Goal: Task Accomplishment & Management: Use online tool/utility

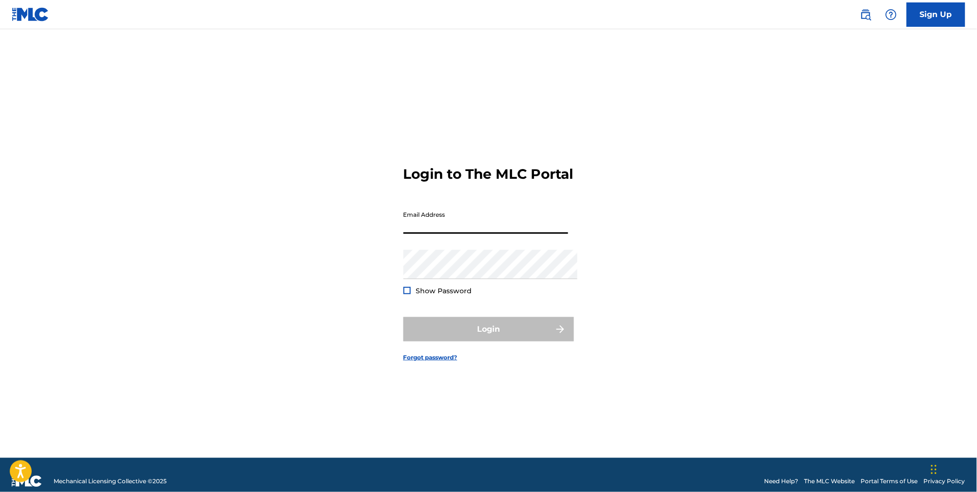
type input "[EMAIL_ADDRESS][DOMAIN_NAME]"
click at [488, 334] on button "Login" at bounding box center [489, 329] width 171 height 24
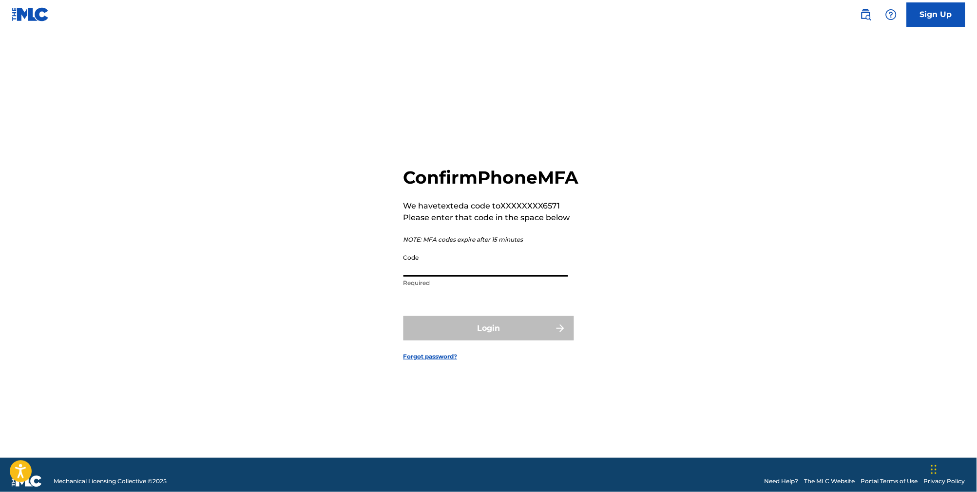
click at [555, 277] on input "Code" at bounding box center [486, 263] width 165 height 28
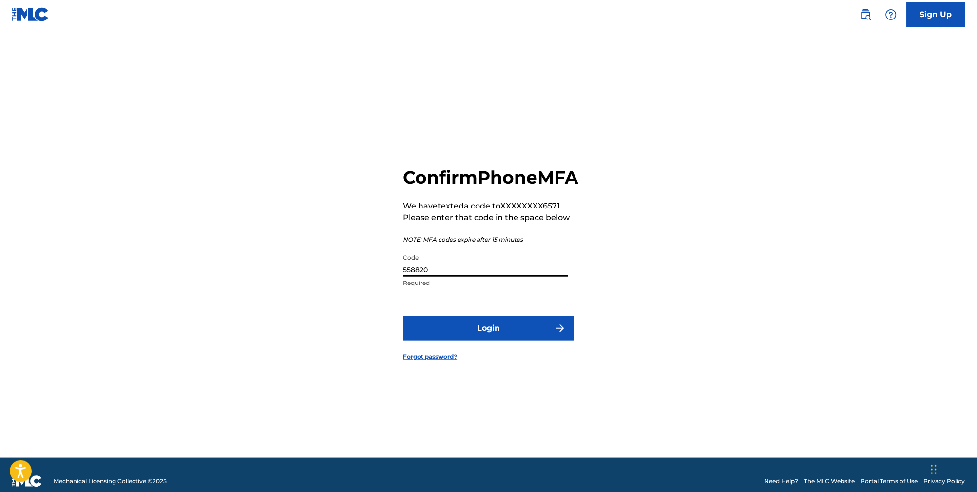
type input "558820"
click at [488, 341] on button "Login" at bounding box center [489, 328] width 171 height 24
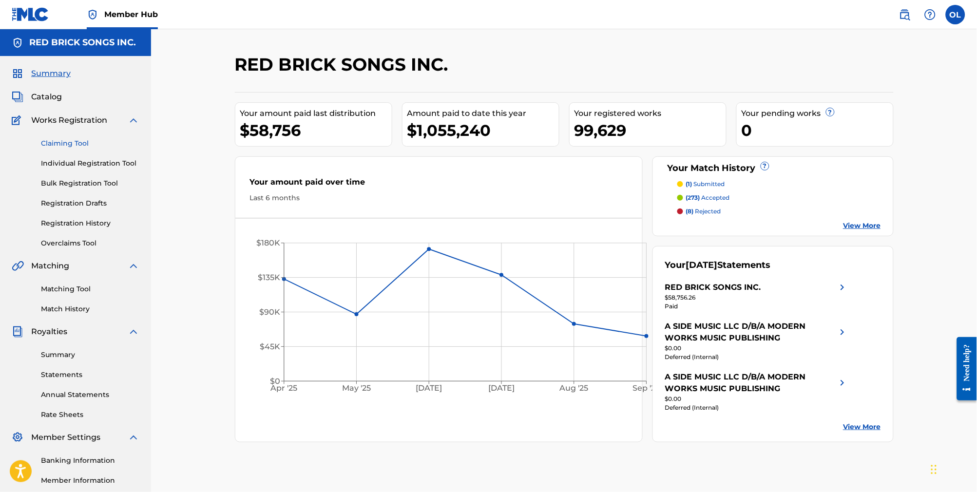
click at [87, 148] on link "Claiming Tool" at bounding box center [90, 143] width 98 height 10
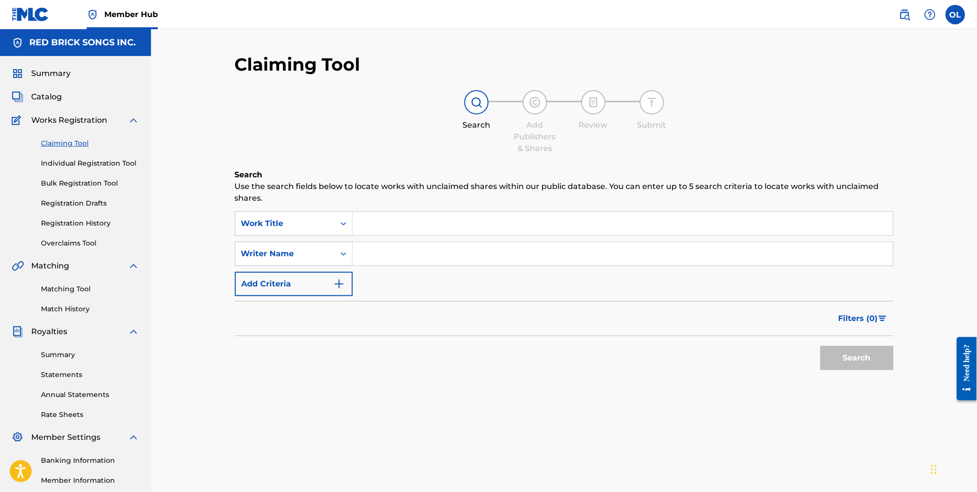
click at [404, 216] on input "Search Form" at bounding box center [623, 223] width 541 height 23
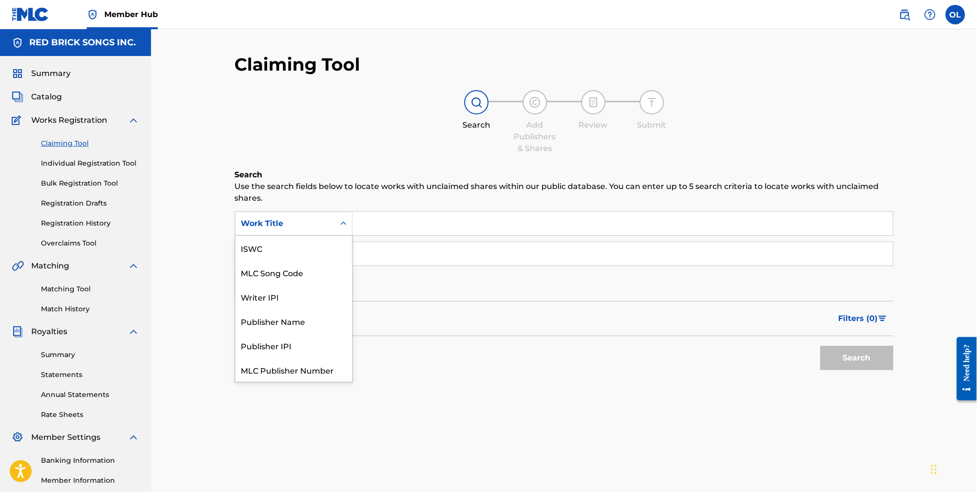
click at [303, 229] on div "Work Title" at bounding box center [294, 224] width 118 height 24
click at [298, 239] on div "MLC Song Code" at bounding box center [293, 248] width 117 height 24
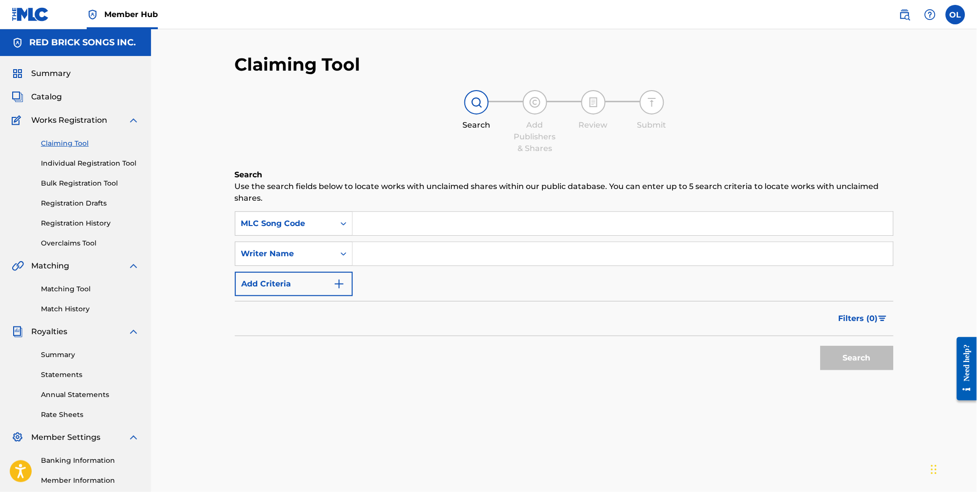
click at [370, 220] on input "Search Form" at bounding box center [623, 223] width 541 height 23
paste input "SA4RKD"
type input "SA4RKD"
click at [861, 359] on button "Search" at bounding box center [857, 358] width 73 height 24
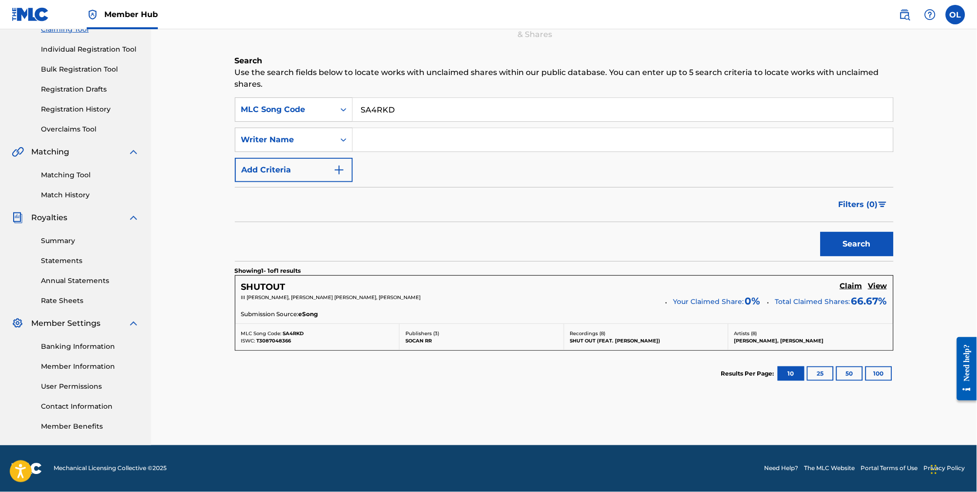
scroll to position [129, 0]
click at [846, 282] on h5 "Claim" at bounding box center [851, 286] width 22 height 9
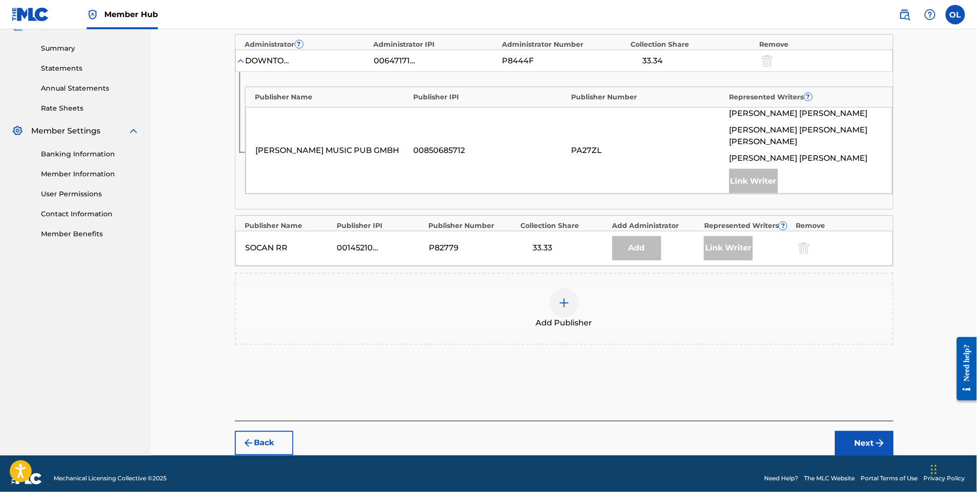
scroll to position [335, 0]
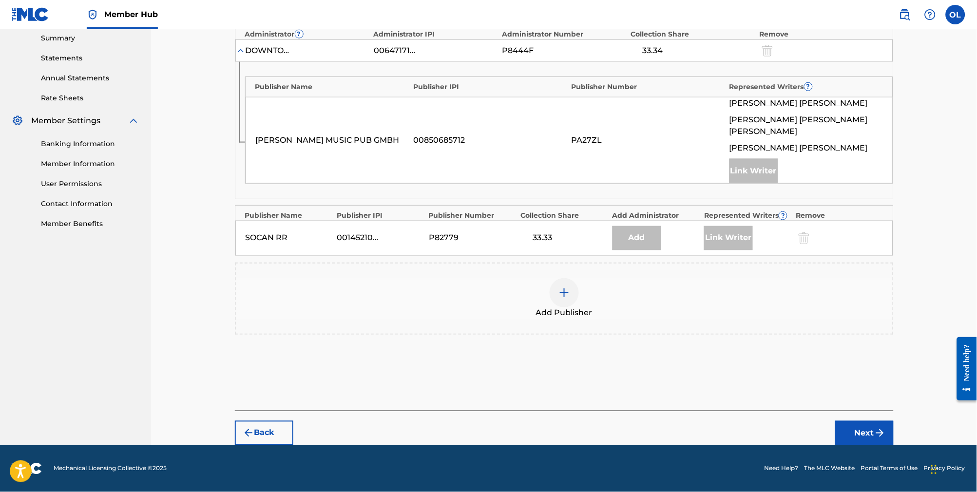
click at [561, 288] on div at bounding box center [564, 292] width 29 height 29
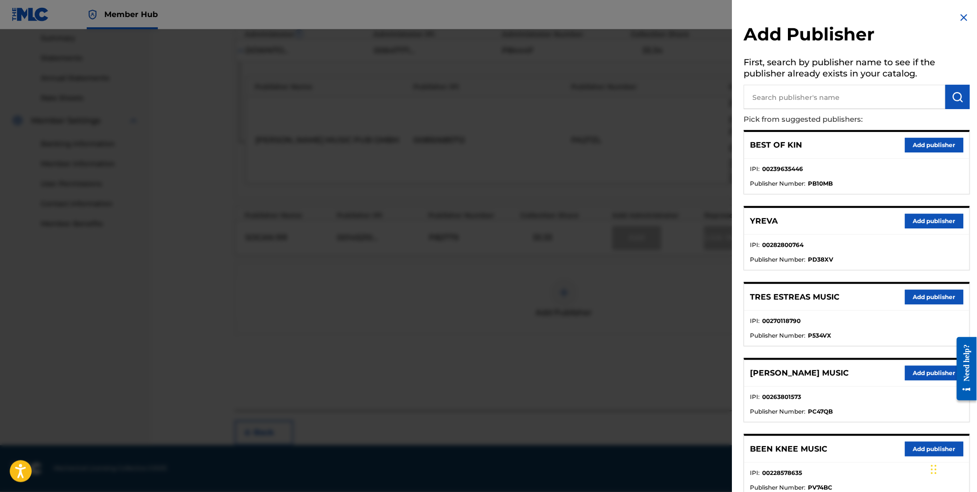
click at [525, 365] on div at bounding box center [488, 275] width 977 height 492
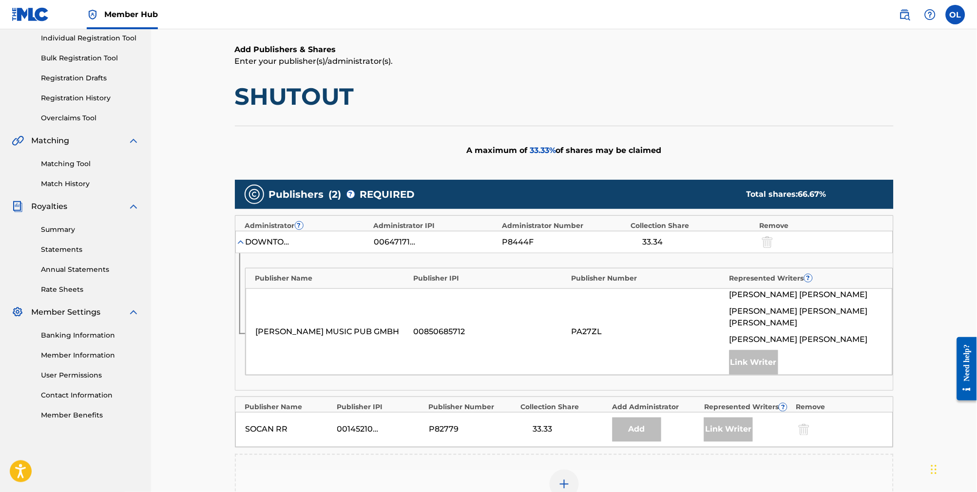
scroll to position [19, 0]
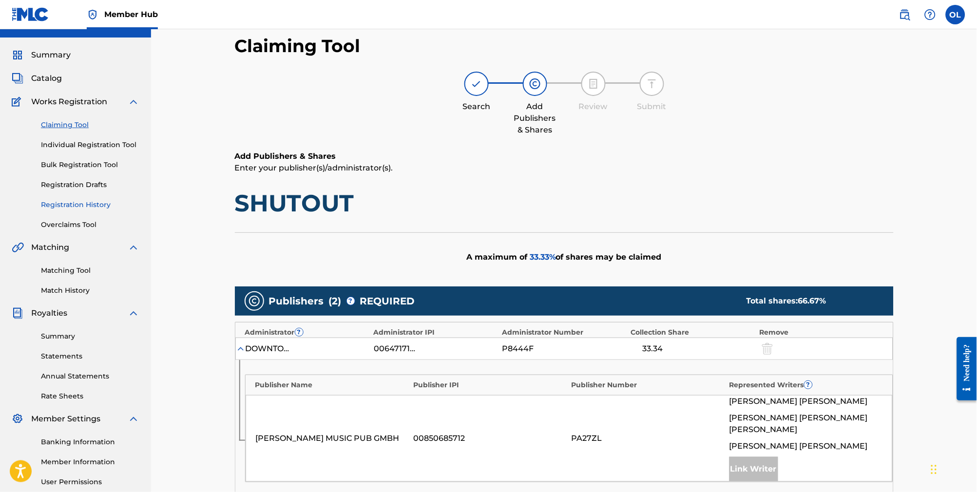
click at [78, 210] on link "Registration History" at bounding box center [90, 205] width 98 height 10
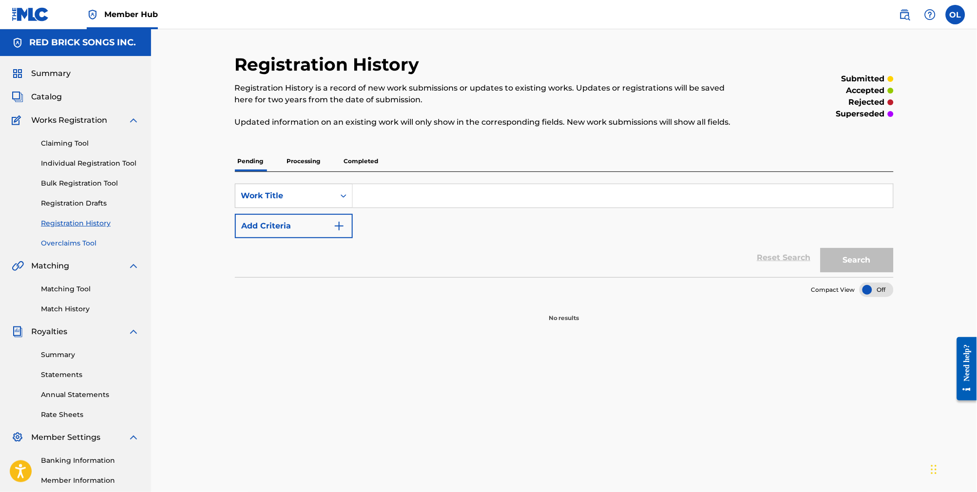
click at [83, 249] on link "Overclaims Tool" at bounding box center [90, 243] width 98 height 10
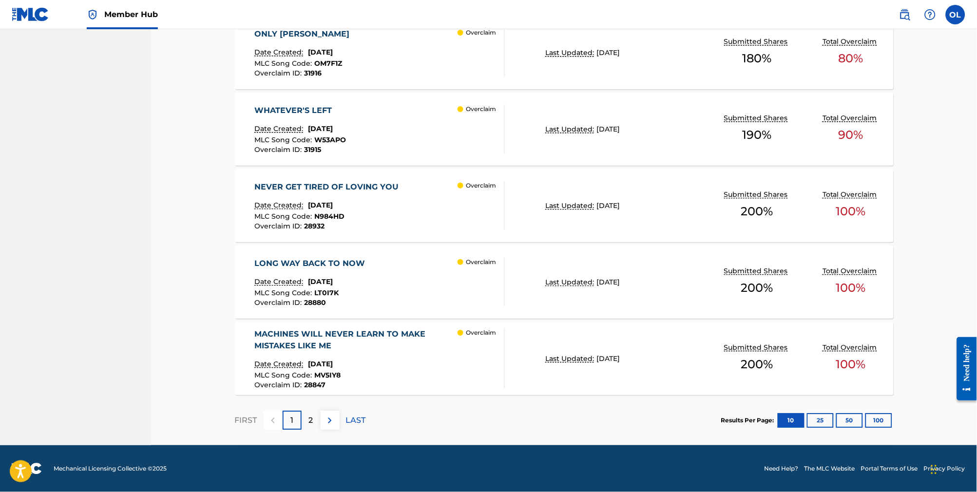
scroll to position [749, 0]
click at [302, 417] on div "2" at bounding box center [311, 420] width 19 height 19
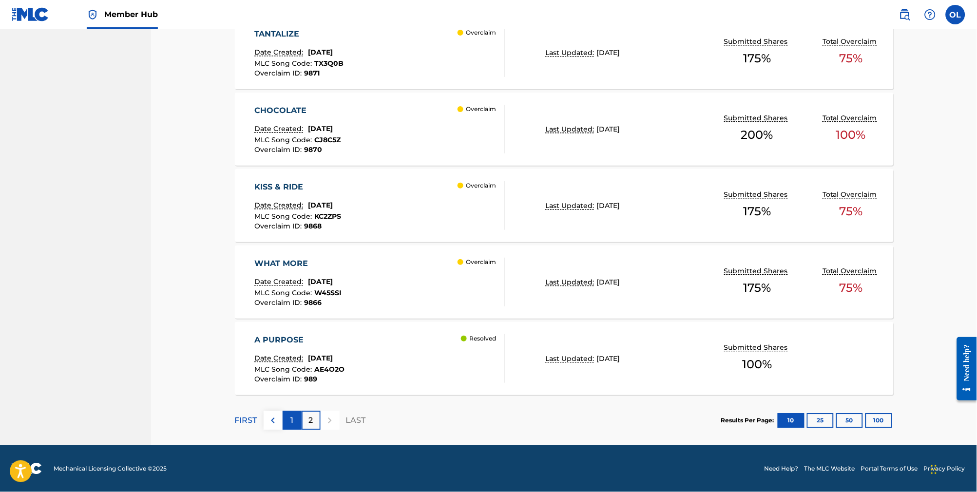
click at [283, 417] on div "1" at bounding box center [292, 420] width 19 height 19
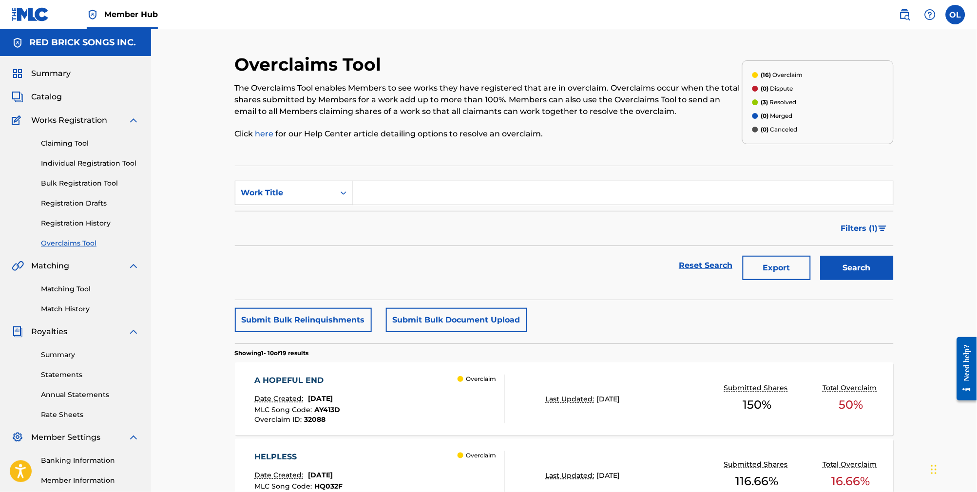
scroll to position [0, 0]
click at [79, 148] on link "Claiming Tool" at bounding box center [90, 143] width 98 height 10
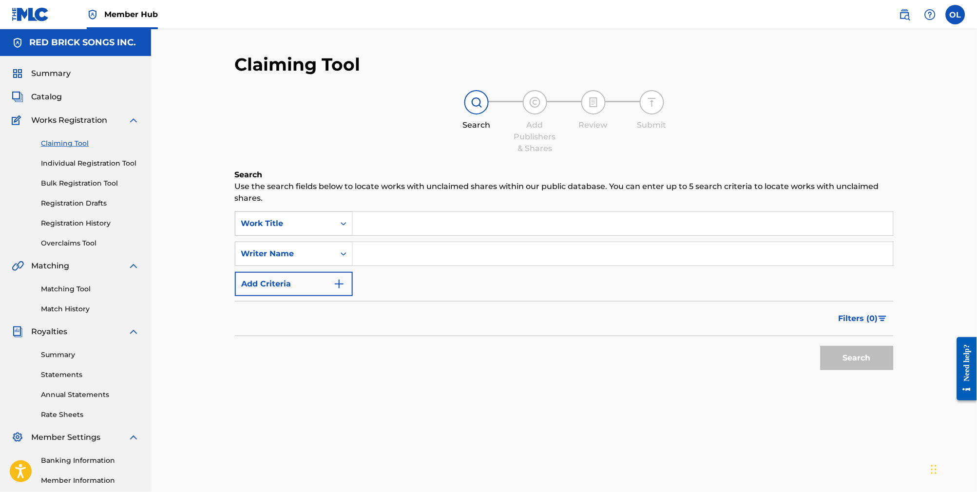
click at [323, 215] on div "Work Title" at bounding box center [284, 223] width 99 height 19
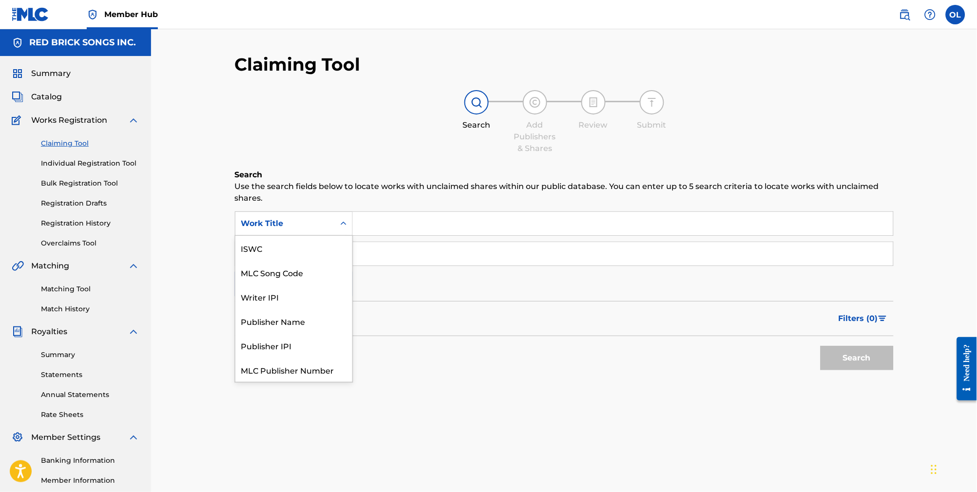
scroll to position [28, 0]
click at [310, 243] on div "MLC Song Code" at bounding box center [293, 248] width 117 height 24
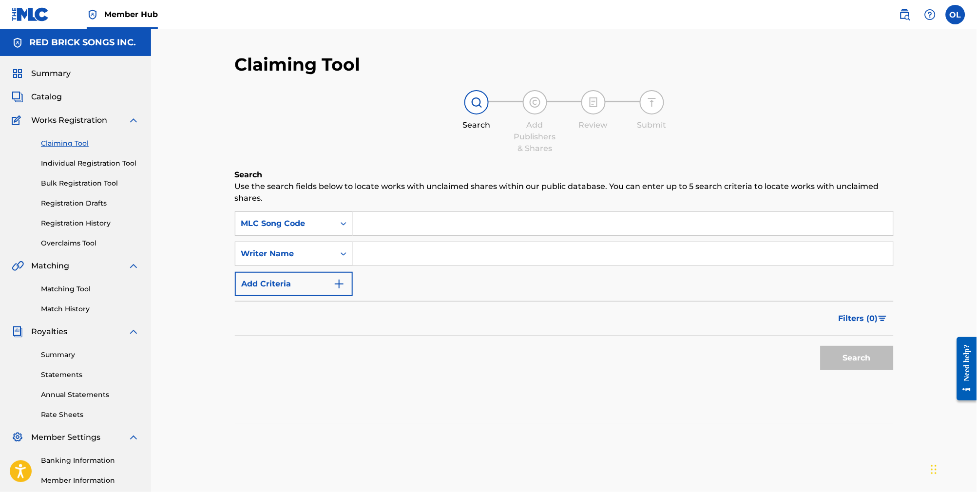
click at [387, 226] on input "Search Form" at bounding box center [623, 223] width 541 height 23
paste input "SA4RKD"
type input "SA4RKD"
click at [861, 362] on button "Search" at bounding box center [857, 358] width 73 height 24
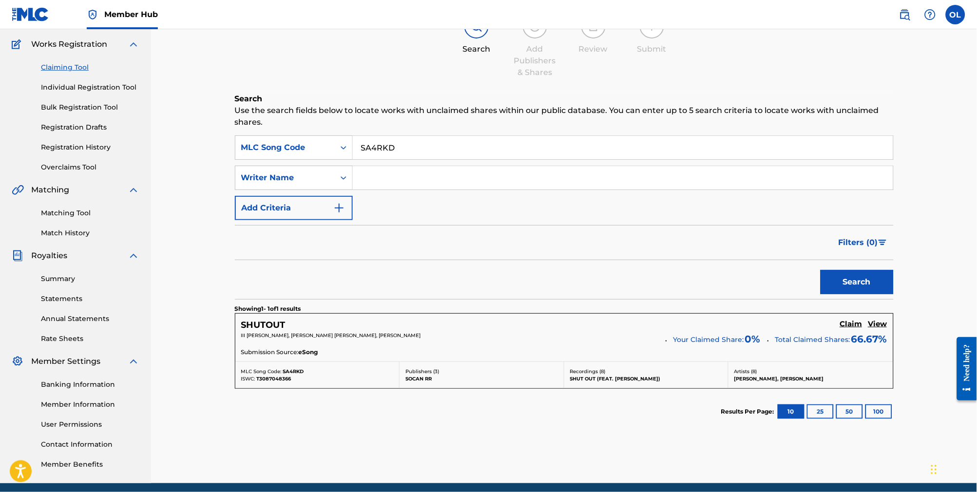
scroll to position [102, 0]
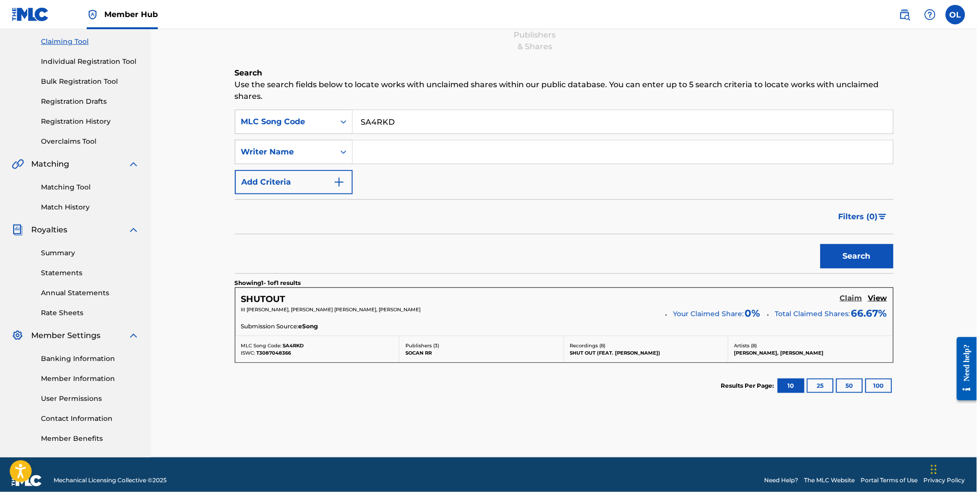
click at [849, 303] on h5 "Claim" at bounding box center [851, 298] width 22 height 9
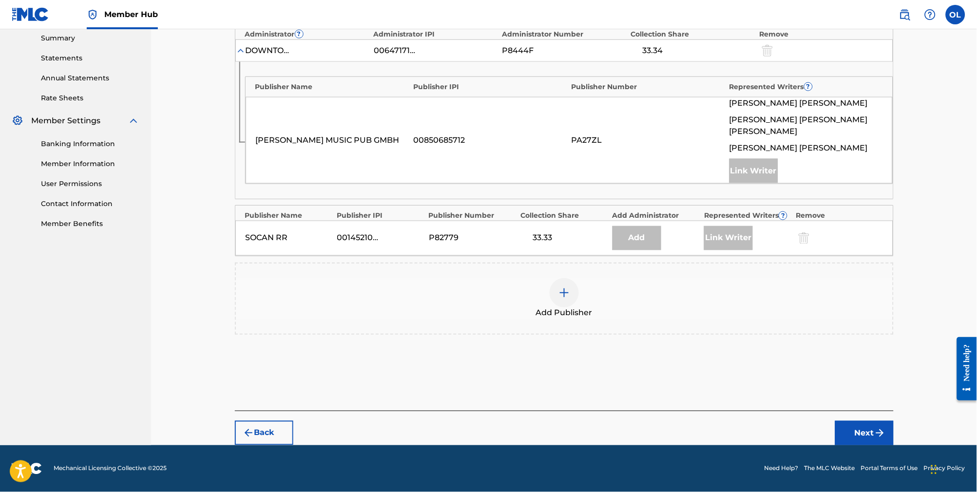
scroll to position [335, 0]
click at [561, 281] on div at bounding box center [564, 292] width 29 height 29
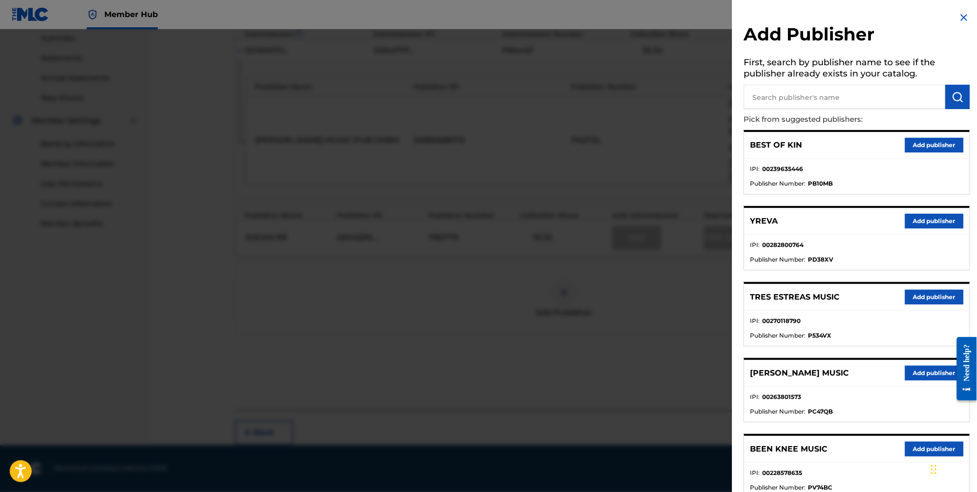
click at [835, 89] on input "text" at bounding box center [845, 97] width 202 height 24
type input "w s 3"
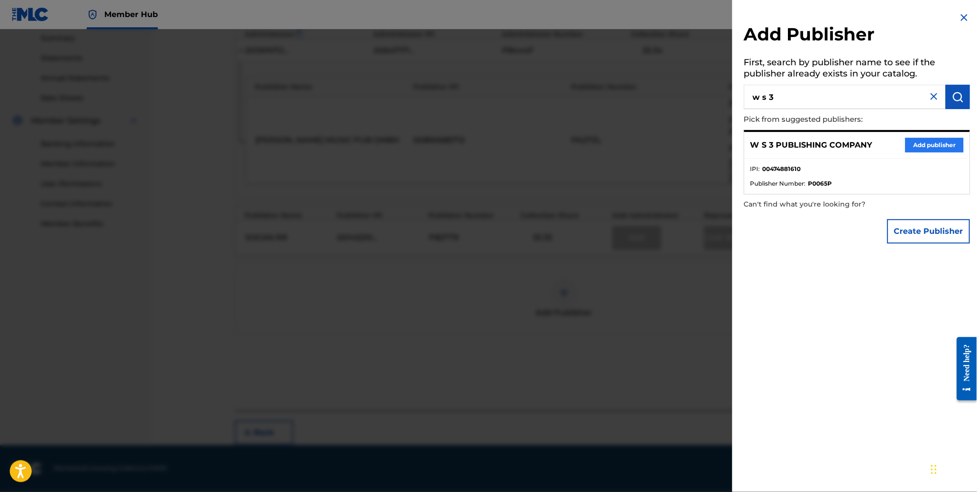
click at [943, 147] on button "Add publisher" at bounding box center [935, 145] width 58 height 15
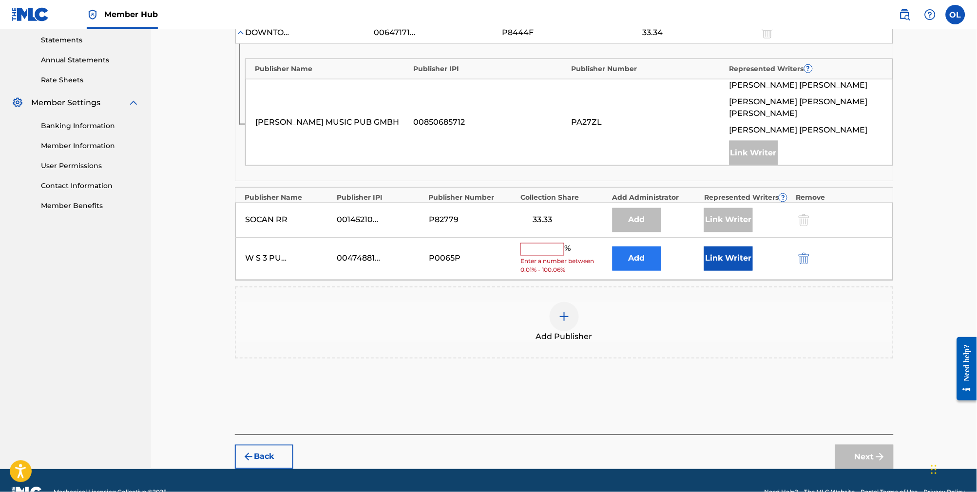
click at [642, 257] on button "Add" at bounding box center [637, 259] width 49 height 24
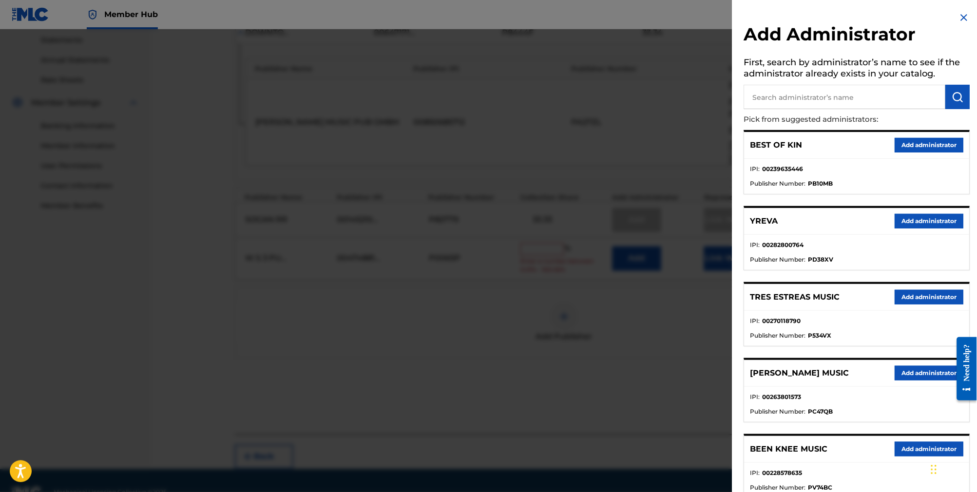
click at [856, 98] on input "text" at bounding box center [845, 97] width 202 height 24
type input "red brick songs"
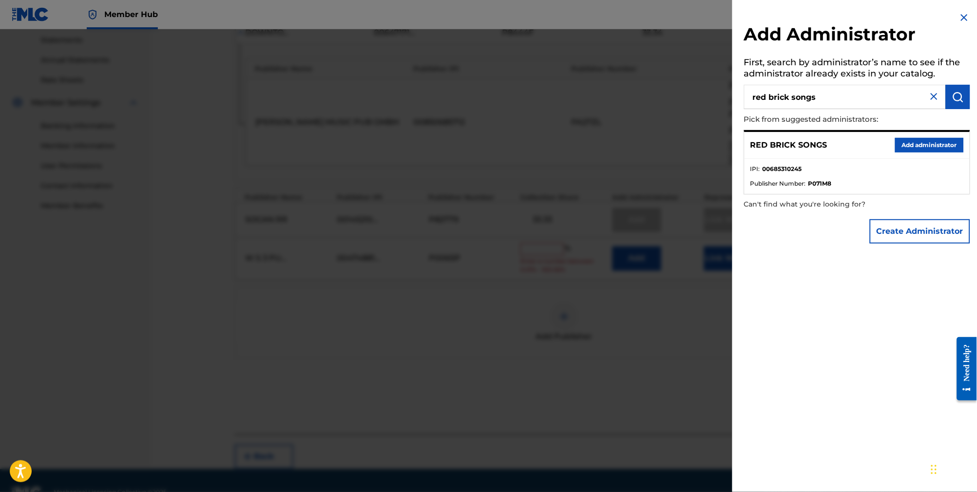
click at [921, 159] on div "RED BRICK SONGS Add administrator" at bounding box center [857, 145] width 225 height 27
click at [921, 149] on button "Add administrator" at bounding box center [930, 145] width 69 height 15
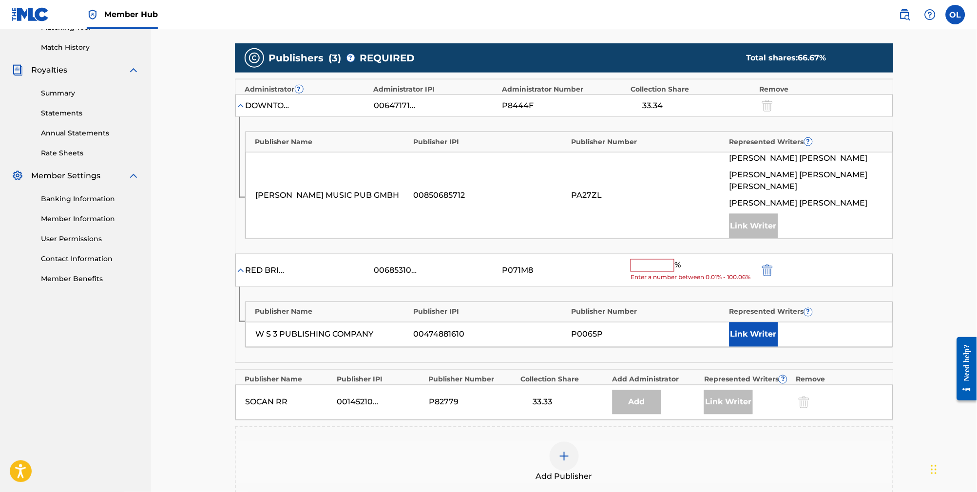
scroll to position [277, 0]
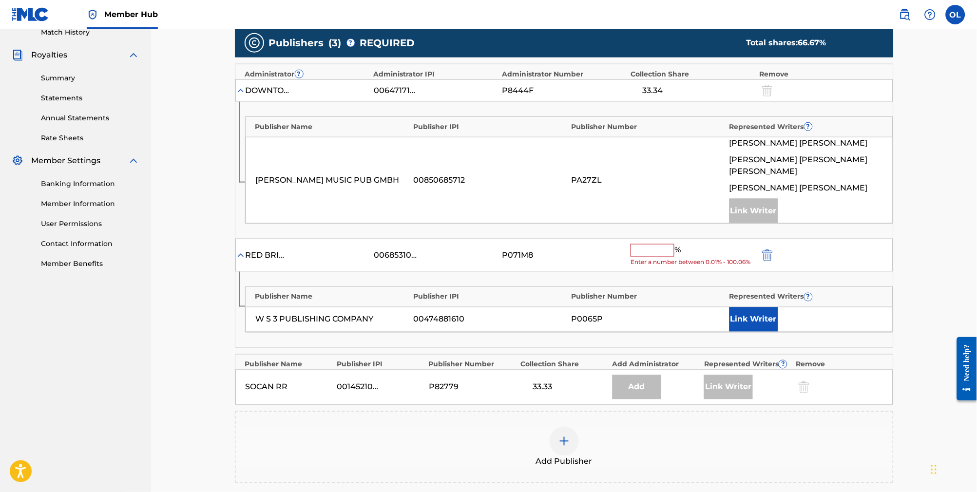
click at [658, 252] on input "text" at bounding box center [653, 250] width 44 height 13
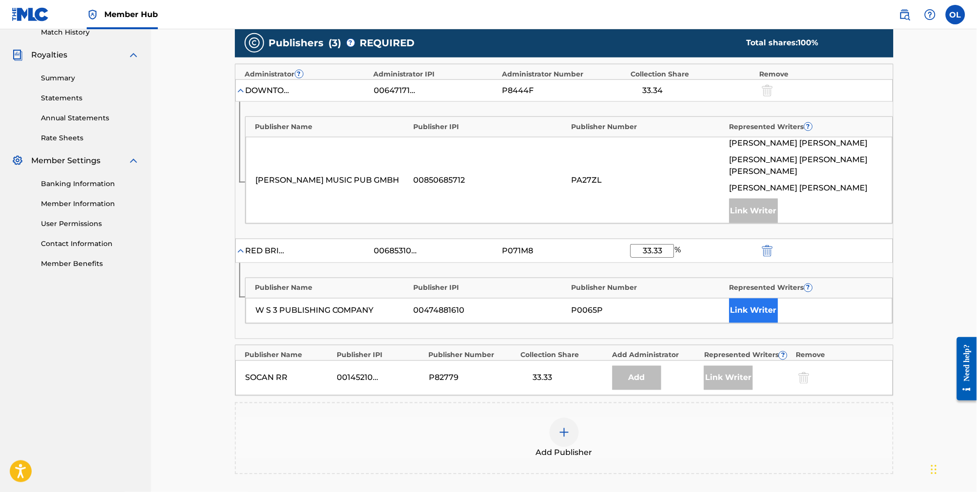
type input "33.33"
click at [768, 304] on button "Link Writer" at bounding box center [754, 311] width 49 height 24
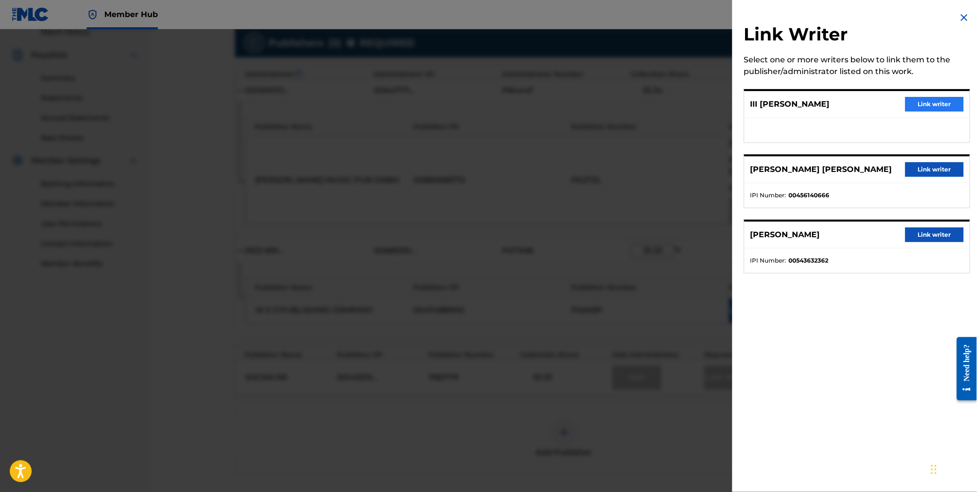
click at [930, 110] on button "Link writer" at bounding box center [935, 104] width 58 height 15
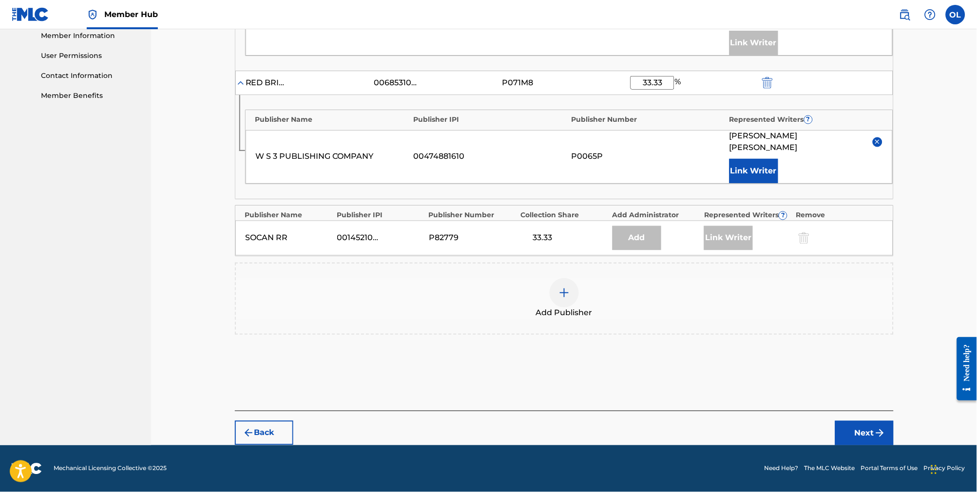
scroll to position [453, 0]
click at [883, 433] on button "Next" at bounding box center [865, 433] width 58 height 24
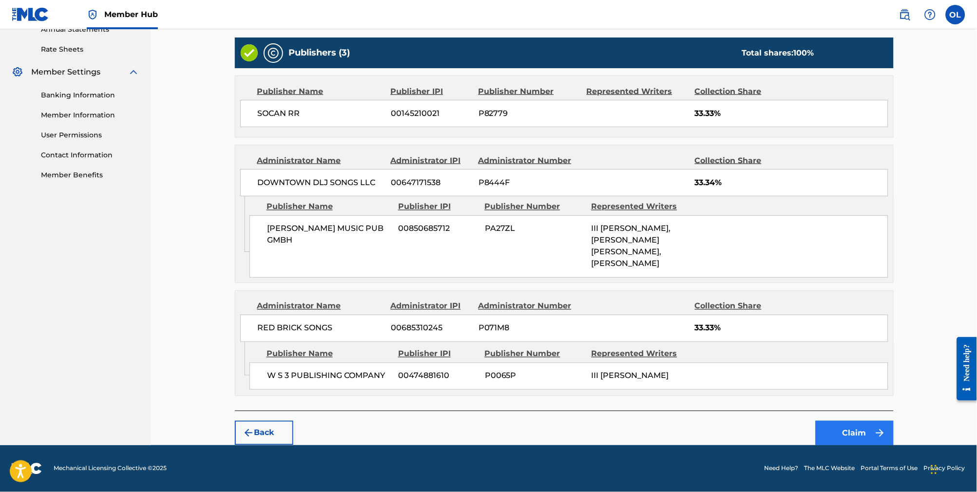
click at [883, 433] on button "Claim" at bounding box center [855, 433] width 78 height 24
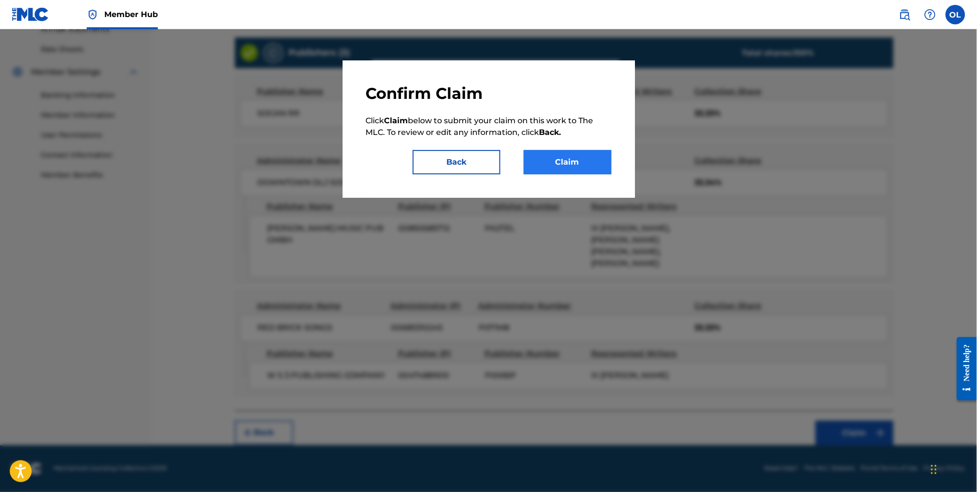
click at [580, 169] on button "Claim" at bounding box center [568, 162] width 88 height 24
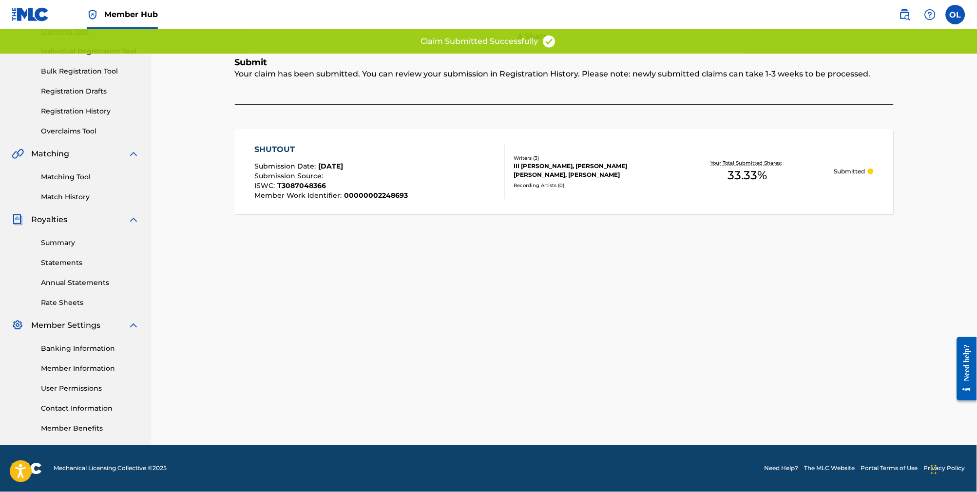
scroll to position [129, 0]
